Goal: Task Accomplishment & Management: Manage account settings

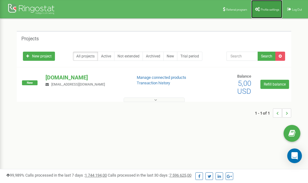
click at [268, 8] on span "Profile settings" at bounding box center [270, 9] width 19 height 3
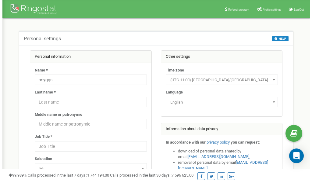
scroll to position [31, 0]
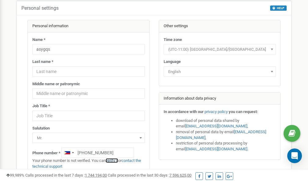
click at [115, 160] on link "verify it" at bounding box center [112, 160] width 13 height 5
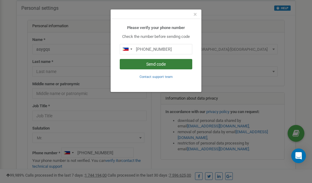
click at [155, 65] on button "Send code" at bounding box center [156, 64] width 73 height 10
